Goal: Task Accomplishment & Management: Manage account settings

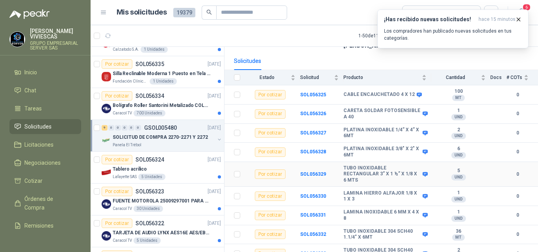
scroll to position [75, 0]
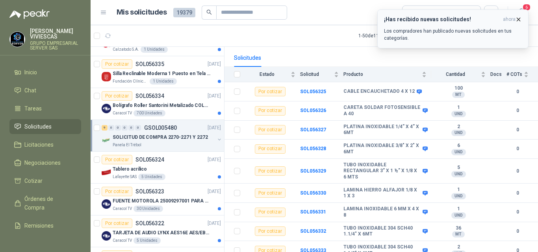
click at [517, 18] on icon "button" at bounding box center [518, 19] width 3 height 3
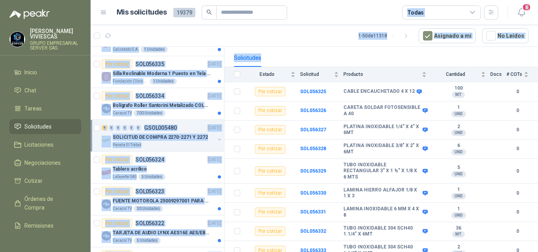
drag, startPoint x: 366, startPoint y: 19, endPoint x: 528, endPoint y: 49, distance: 165.0
click at [528, 49] on main "Mis solicitudes 19379 Todas 6 1 - 50 de 11318 Asignado a mi No Leídos Por cotiz…" at bounding box center [314, 126] width 447 height 252
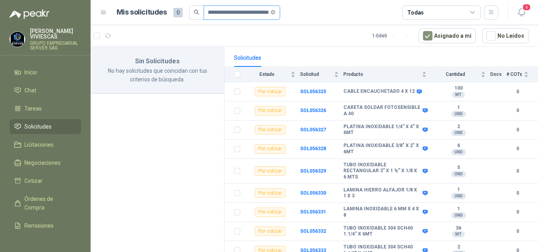
scroll to position [0, 749]
type input "**********"
drag, startPoint x: 2, startPoint y: 148, endPoint x: 0, endPoint y: 141, distance: 6.5
click at [0, 141] on ul "Inicio Chat Tareas Solicitudes Licitaciones Negociaciones Cotizar Órdenes de Co…" at bounding box center [45, 149] width 91 height 169
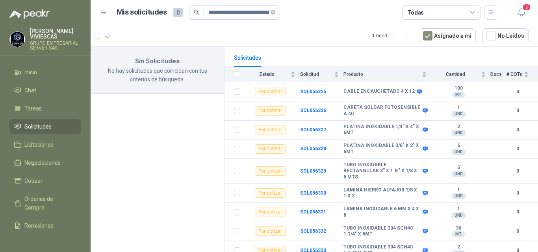
drag, startPoint x: 156, startPoint y: 60, endPoint x: 0, endPoint y: -32, distance: 180.7
drag, startPoint x: 0, startPoint y: -32, endPoint x: 143, endPoint y: 182, distance: 257.2
click at [141, 182] on div "Sin Solicitudes No hay solicitudes que coincidan con tus criterios de búsqueda." at bounding box center [158, 151] width 134 height 208
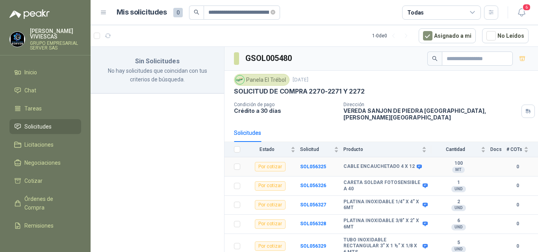
scroll to position [75, 0]
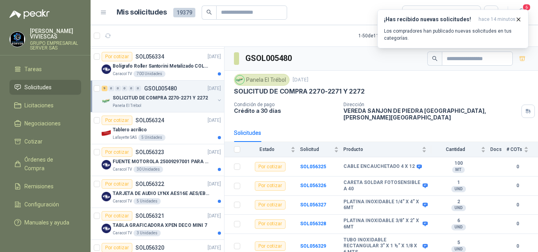
click at [102, 84] on link "9 0 0 0 0 0 GSOL005480 17/09/25 SOLICITUD DE COMPRA 2270-2271 Y 2272 Panela El …" at bounding box center [162, 96] width 121 height 25
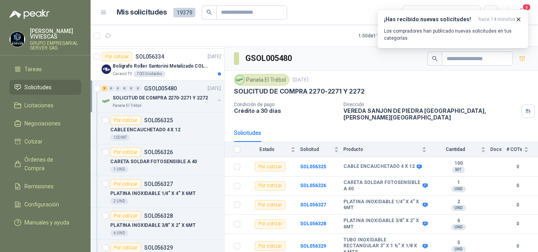
scroll to position [3, 0]
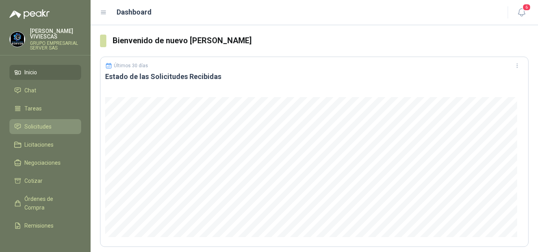
click at [42, 125] on span "Solicitudes" at bounding box center [37, 126] width 27 height 9
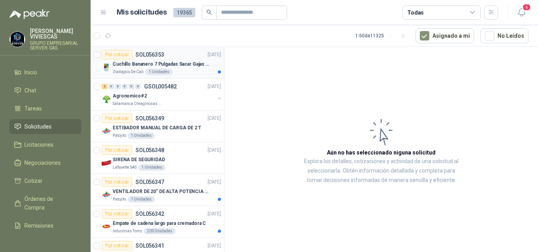
click at [165, 63] on p "Cuchillo Bananero 7 Pulgadas Sacar Gajas O Deshoje O Desman" at bounding box center [162, 64] width 98 height 7
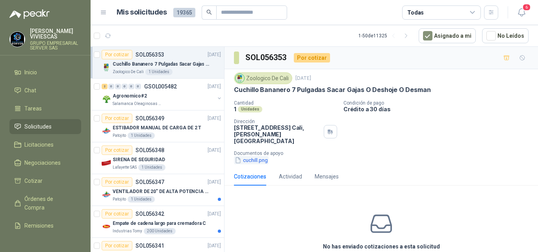
click at [255, 156] on button "cuchill.png" at bounding box center [251, 160] width 35 height 8
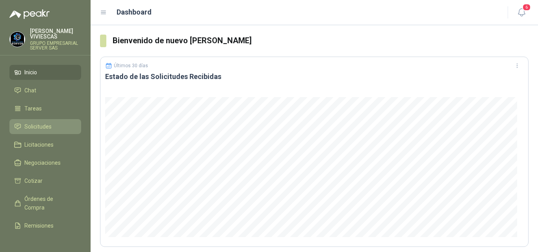
click at [46, 127] on span "Solicitudes" at bounding box center [37, 126] width 27 height 9
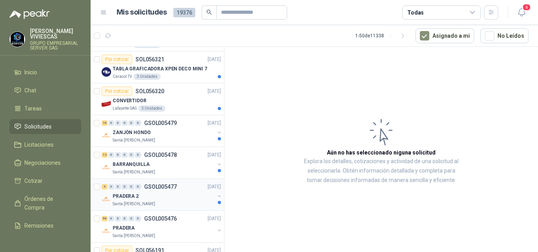
scroll to position [984, 0]
